Goal: Task Accomplishment & Management: Manage account settings

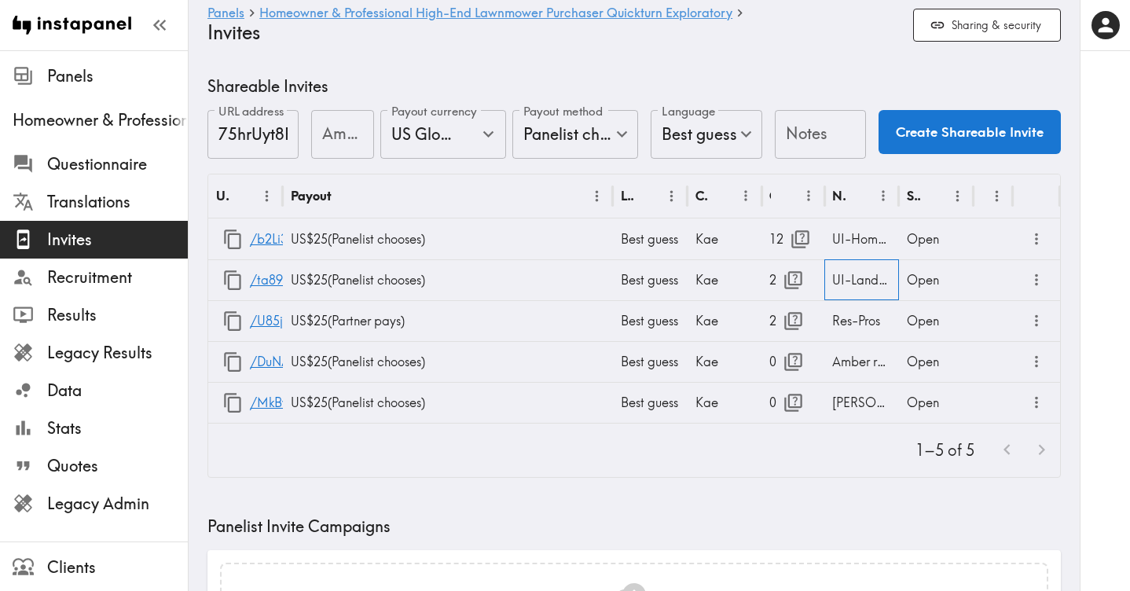
click at [870, 279] on div "UI-Landscapers" at bounding box center [861, 279] width 75 height 41
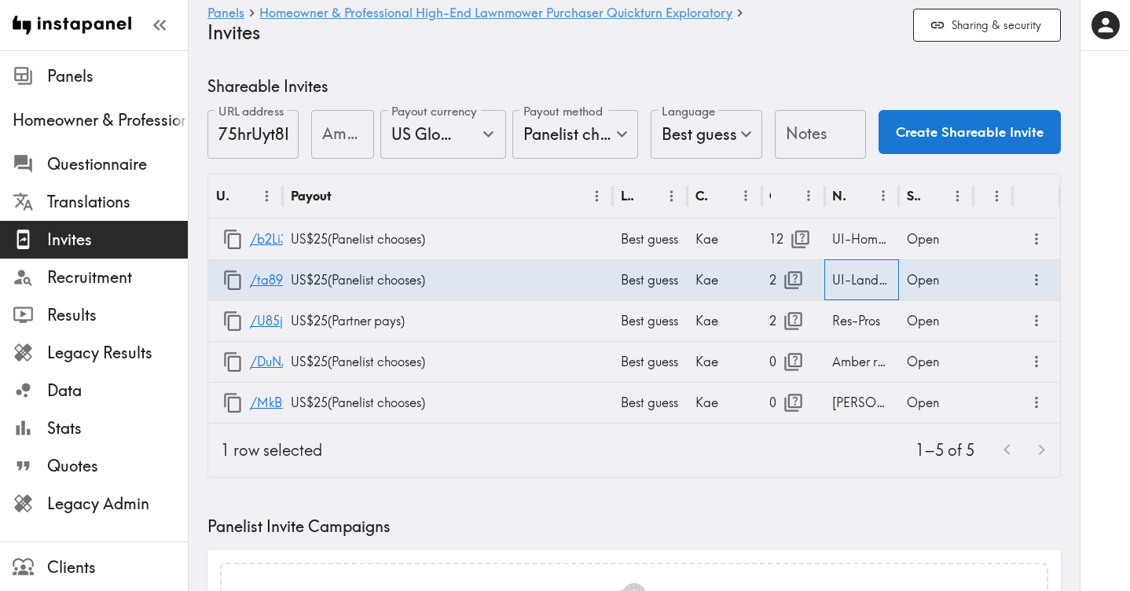
click at [877, 284] on div "UI-Landscapers" at bounding box center [861, 279] width 75 height 41
click at [877, 283] on input "UI-Landscapers" at bounding box center [861, 284] width 75 height 49
click at [878, 241] on div "UI-Homeowners" at bounding box center [861, 238] width 75 height 41
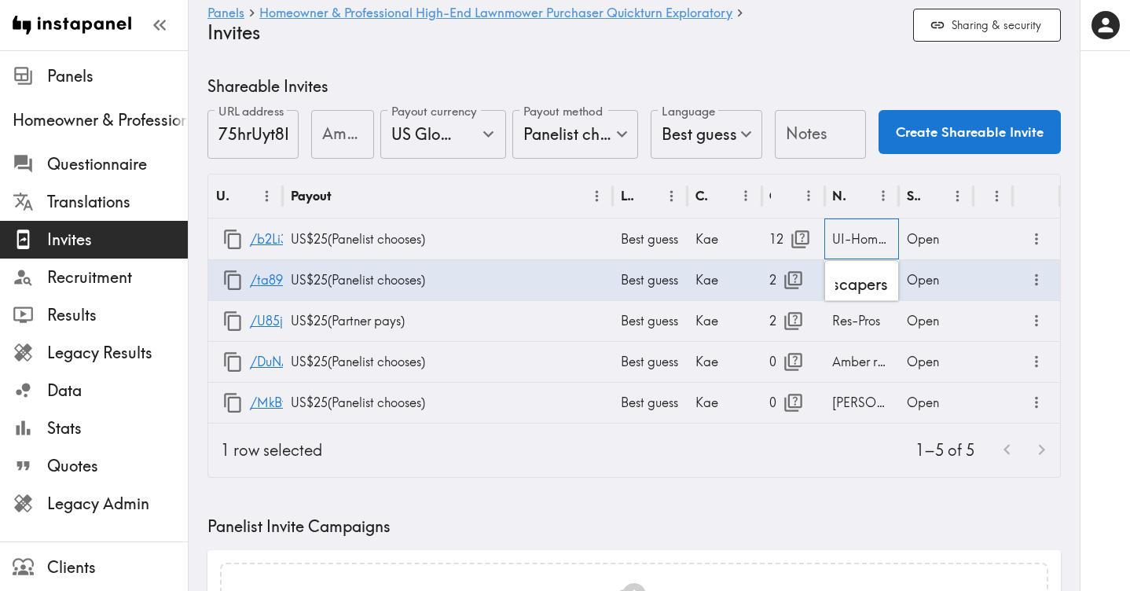
scroll to position [0, 0]
